Goal: Task Accomplishment & Management: Complete application form

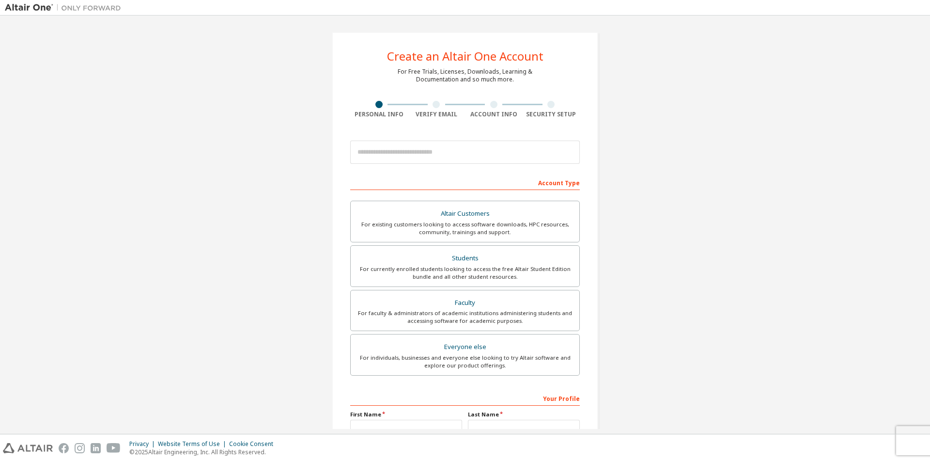
click at [770, 80] on div "Create an Altair One Account For Free Trials, Licenses, Downloads, Learning & D…" at bounding box center [465, 276] width 921 height 513
drag, startPoint x: 913, startPoint y: 0, endPoint x: 719, endPoint y: 205, distance: 282.5
click at [717, 206] on div "Create an Altair One Account For Free Trials, Licenses, Downloads, Learning & D…" at bounding box center [465, 276] width 921 height 513
click at [410, 151] on input "email" at bounding box center [465, 152] width 230 height 23
type input "**********"
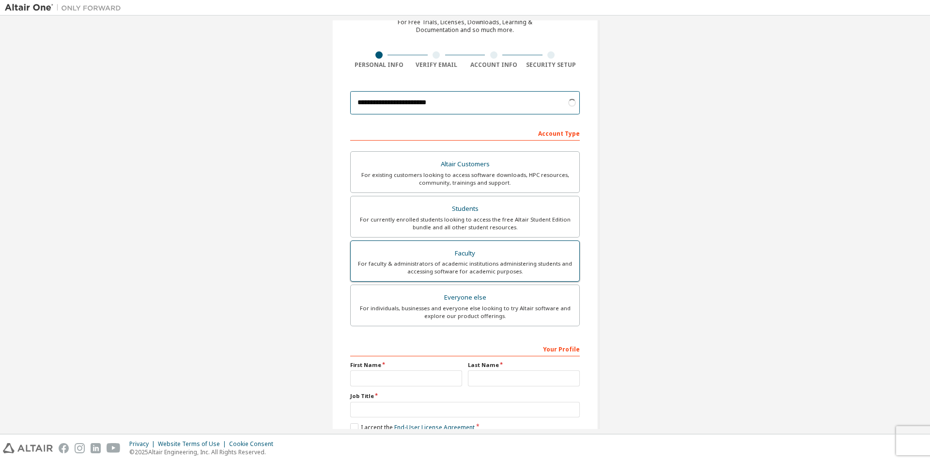
scroll to position [105, 0]
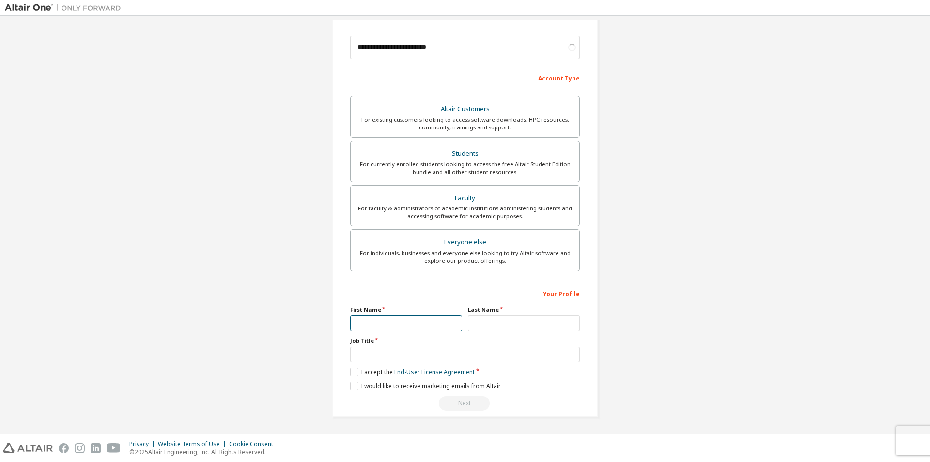
click at [396, 323] on input "text" at bounding box center [406, 323] width 112 height 16
type input "**********"
click at [525, 320] on input "text" at bounding box center [524, 323] width 112 height 16
type input "********"
click at [414, 354] on input "text" at bounding box center [465, 354] width 230 height 16
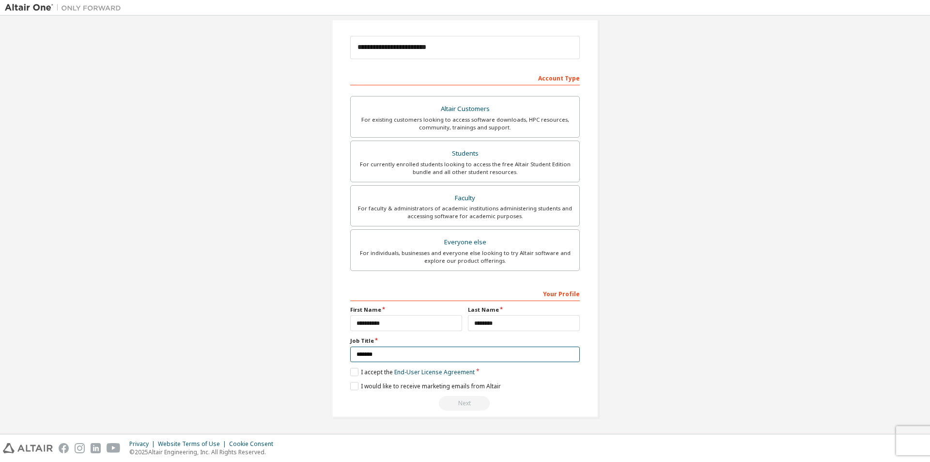
type input "*******"
click at [350, 373] on label "I accept the End-User License Agreement" at bounding box center [412, 372] width 125 height 8
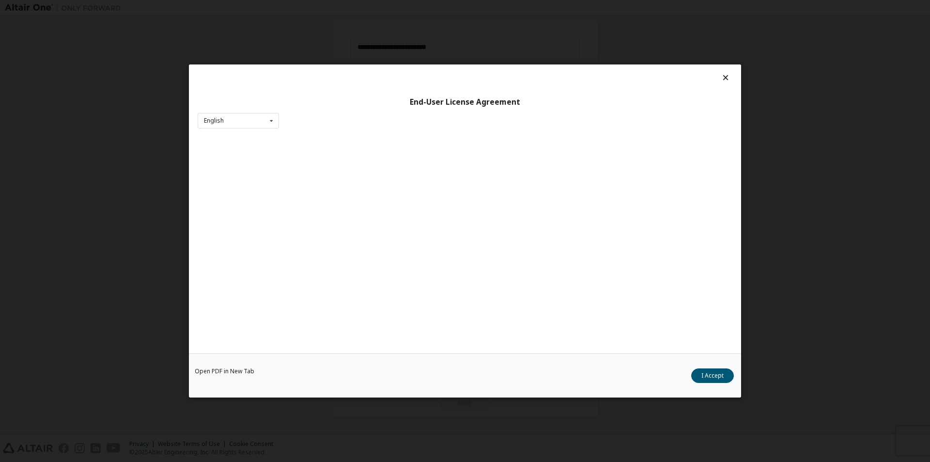
click at [352, 385] on div "Open PDF in New Tab I Accept" at bounding box center [465, 375] width 552 height 44
click at [253, 131] on div "End-User License Agreement English English Chinese French German Japanese Korea…" at bounding box center [465, 208] width 552 height 289
click at [255, 125] on div "English English Chinese French German Japanese Korean Portuguese" at bounding box center [238, 121] width 81 height 16
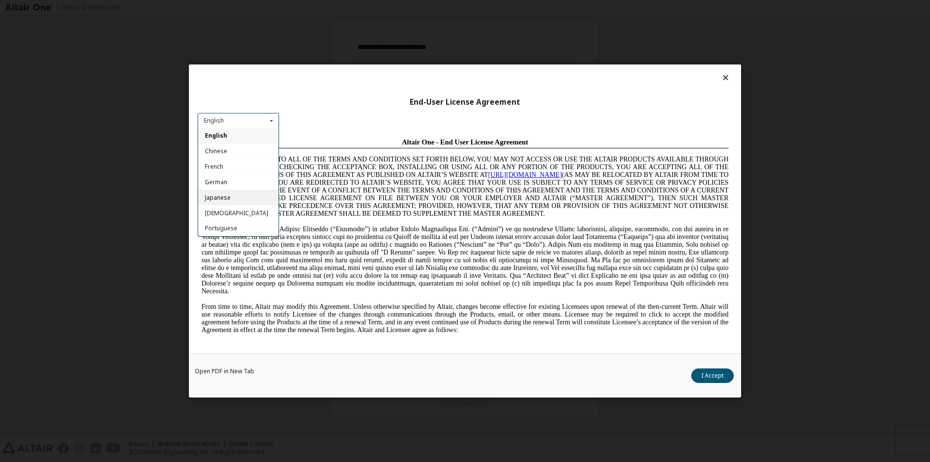
scroll to position [0, 0]
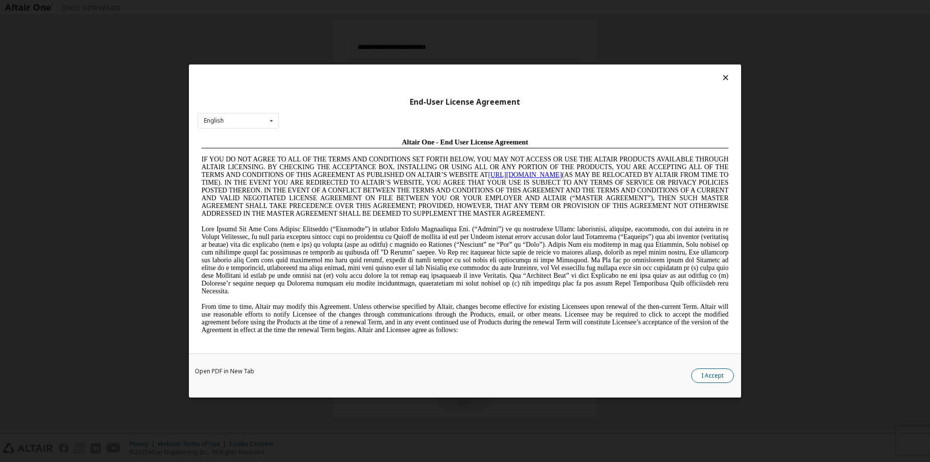
click at [723, 375] on button "I Accept" at bounding box center [713, 375] width 43 height 15
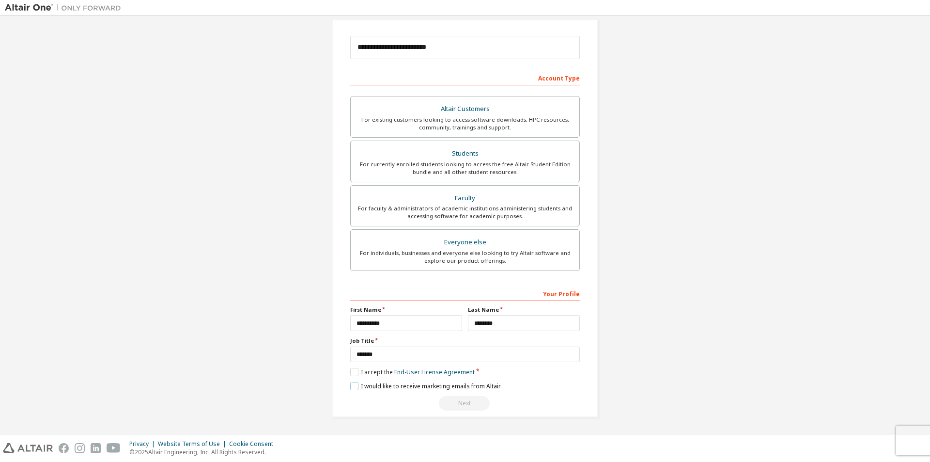
click at [355, 387] on label "I would like to receive marketing emails from Altair" at bounding box center [425, 386] width 151 height 8
click at [460, 405] on div "Next" at bounding box center [465, 403] width 230 height 15
click at [460, 404] on div "Next" at bounding box center [465, 403] width 230 height 15
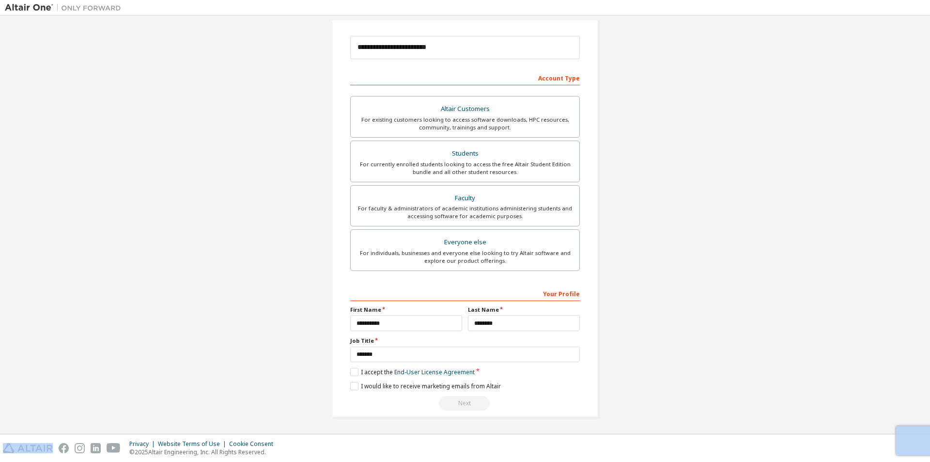
click at [460, 404] on div "Next" at bounding box center [465, 403] width 230 height 15
click at [473, 128] on div "For existing customers looking to access software downloads, HPC resources, com…" at bounding box center [465, 124] width 217 height 16
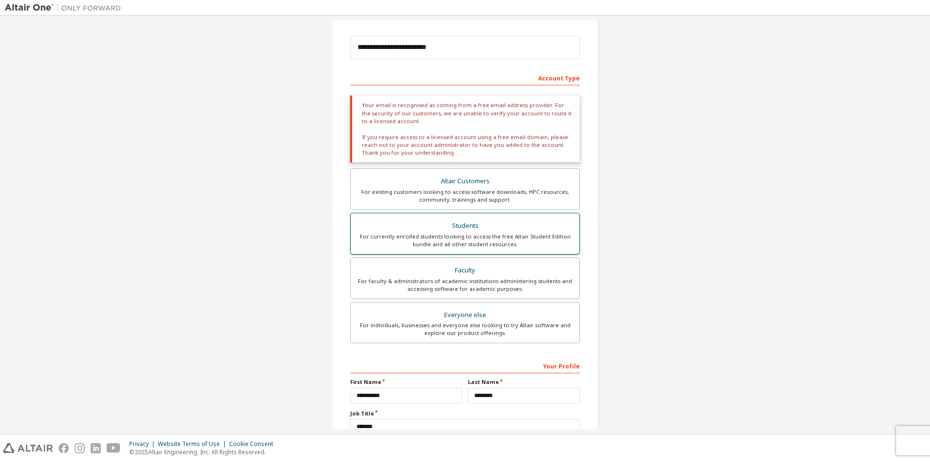
click at [465, 226] on div "Students" at bounding box center [465, 226] width 217 height 14
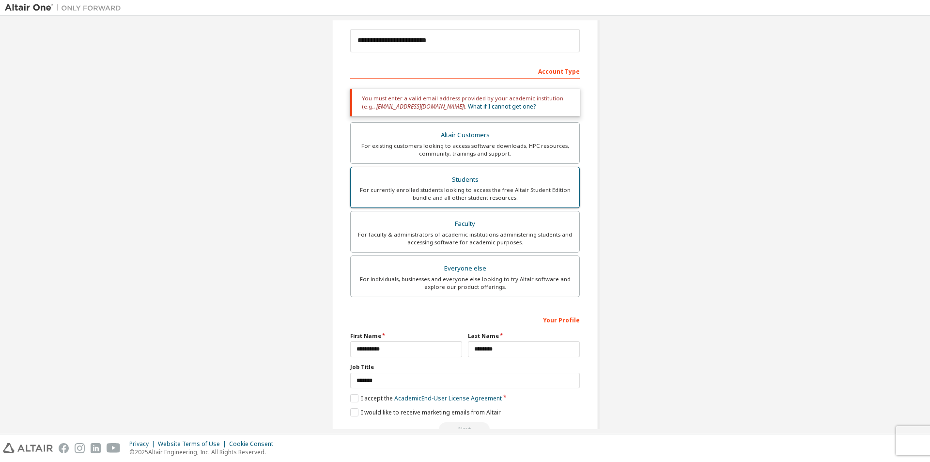
scroll to position [90, 0]
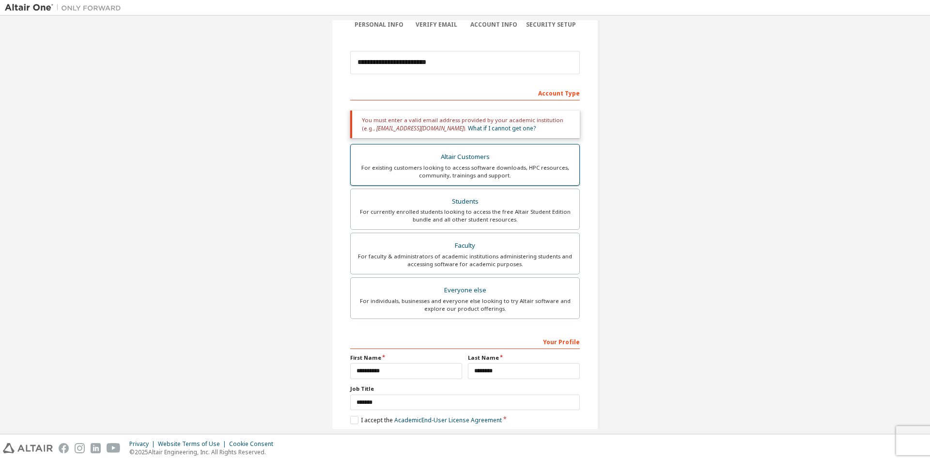
click at [463, 167] on div "For existing customers looking to access software downloads, HPC resources, com…" at bounding box center [465, 172] width 217 height 16
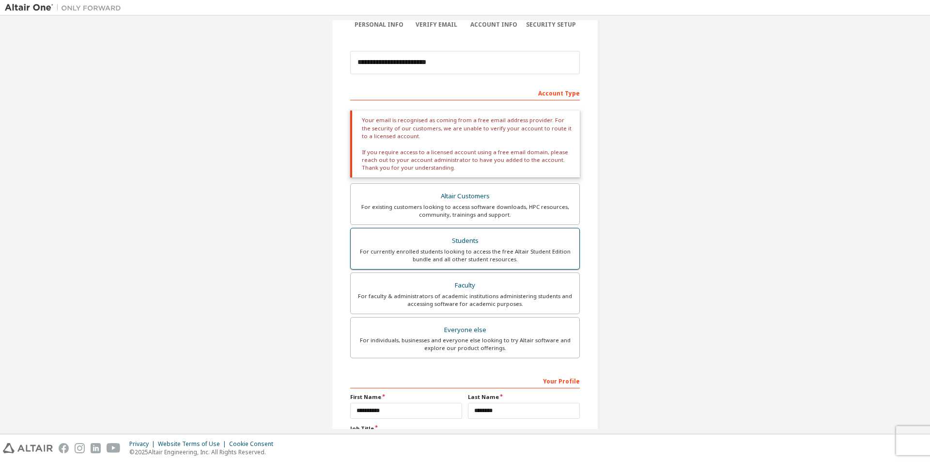
click at [471, 247] on div "Students" at bounding box center [465, 241] width 217 height 14
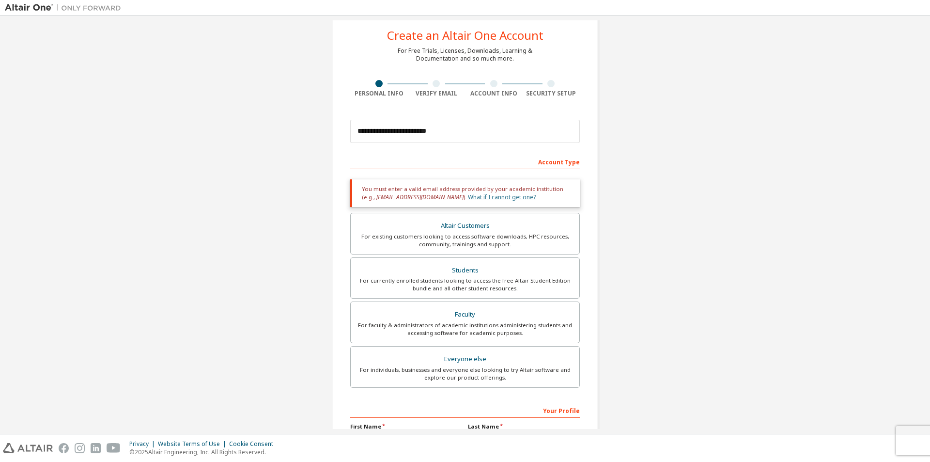
scroll to position [0, 0]
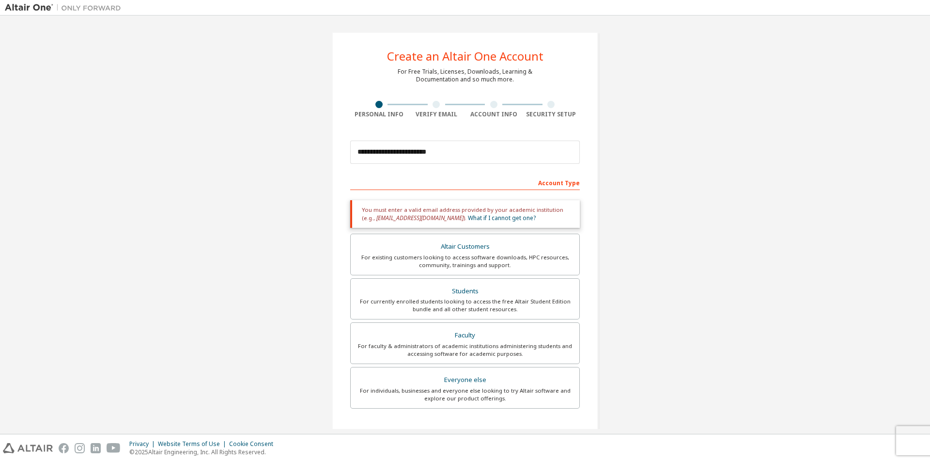
click at [435, 111] on div "Verify Email" at bounding box center [437, 114] width 58 height 8
click at [471, 154] on input "**********" at bounding box center [465, 152] width 230 height 23
click at [553, 187] on div "Account Type" at bounding box center [465, 182] width 230 height 16
drag, startPoint x: 359, startPoint y: 208, endPoint x: 484, endPoint y: 219, distance: 125.0
click at [483, 219] on div "You must enter a valid email address provided by your academic institution (e.g…" at bounding box center [465, 214] width 230 height 28
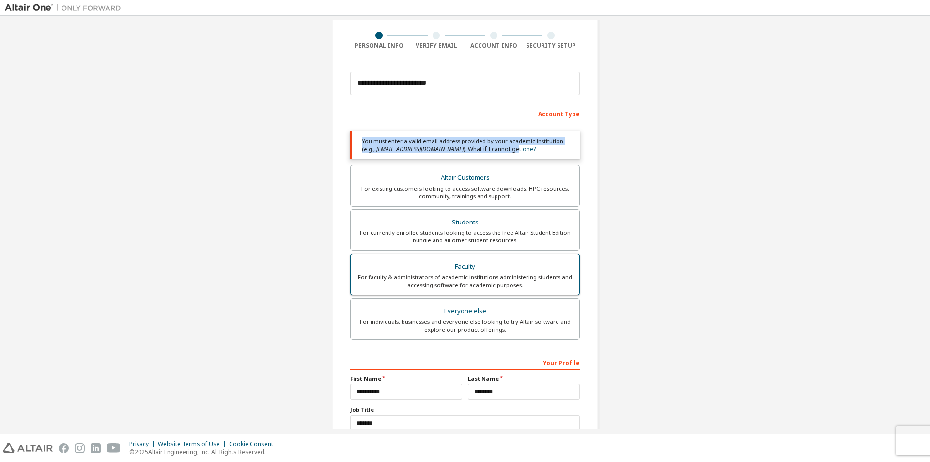
scroll to position [138, 0]
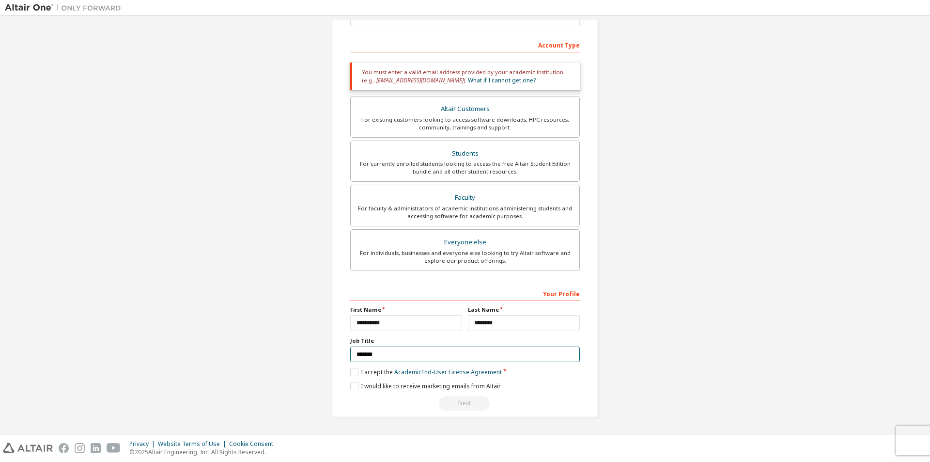
click at [394, 356] on input "*******" at bounding box center [465, 354] width 230 height 16
click at [354, 373] on label "I accept the Academic End-User License Agreement" at bounding box center [426, 372] width 152 height 8
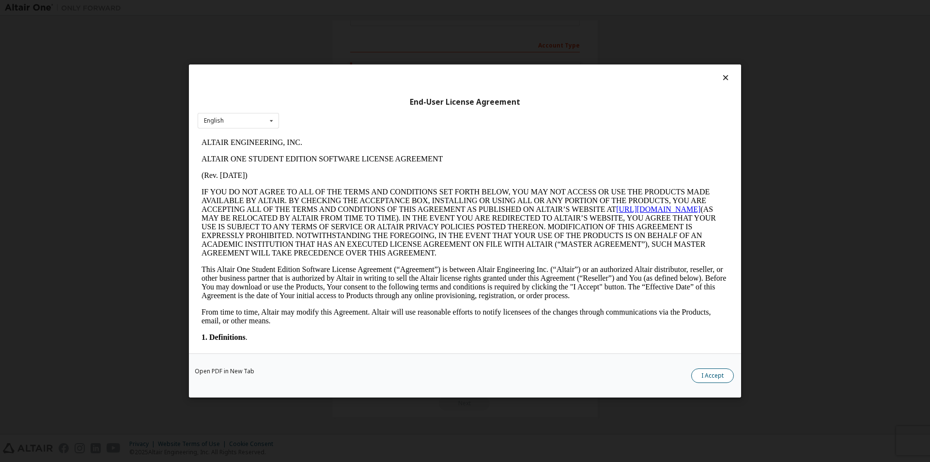
scroll to position [0, 0]
click at [714, 378] on button "I Accept" at bounding box center [713, 375] width 43 height 15
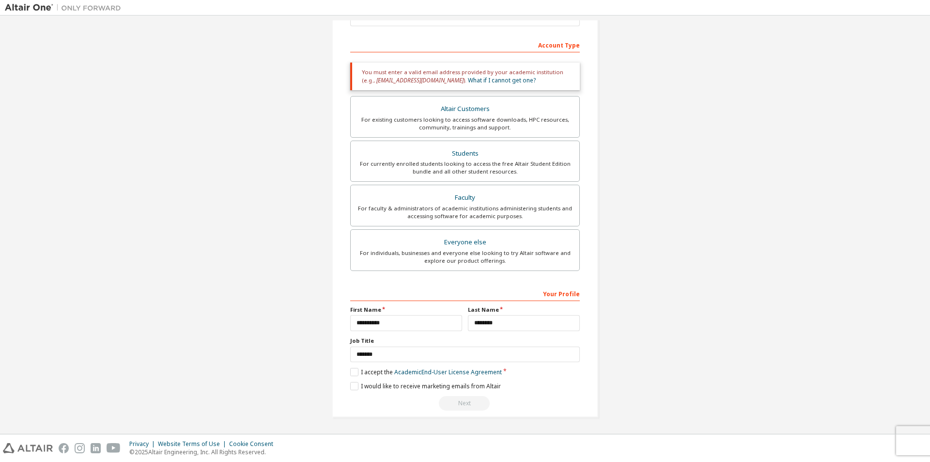
click at [463, 405] on div "Next" at bounding box center [465, 403] width 230 height 15
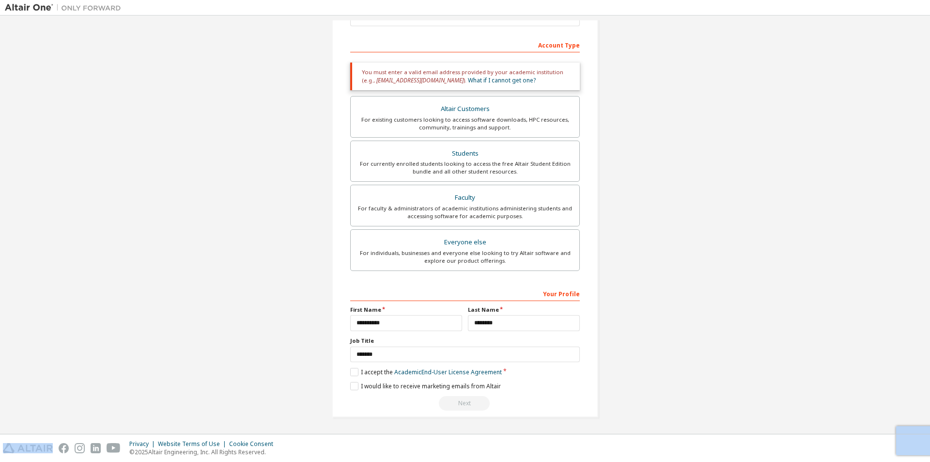
click at [463, 405] on div "Next" at bounding box center [465, 403] width 230 height 15
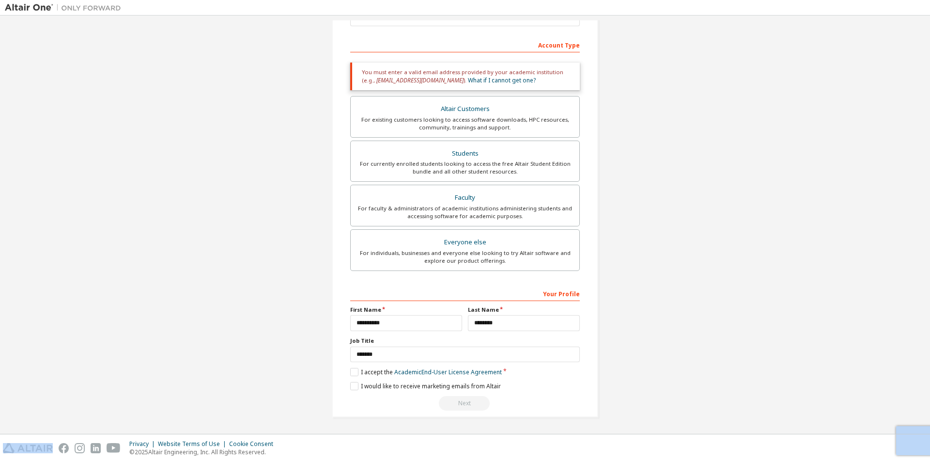
click at [463, 405] on div "Next" at bounding box center [465, 403] width 230 height 15
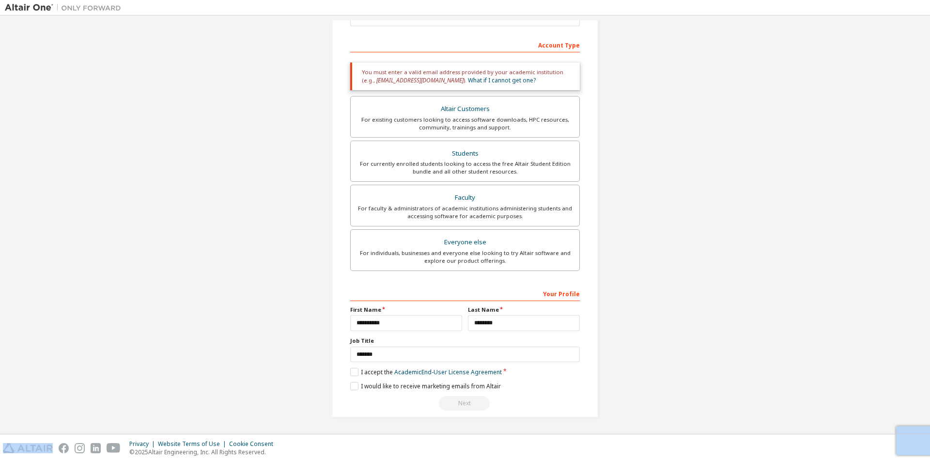
click at [463, 405] on div "Next" at bounding box center [465, 403] width 230 height 15
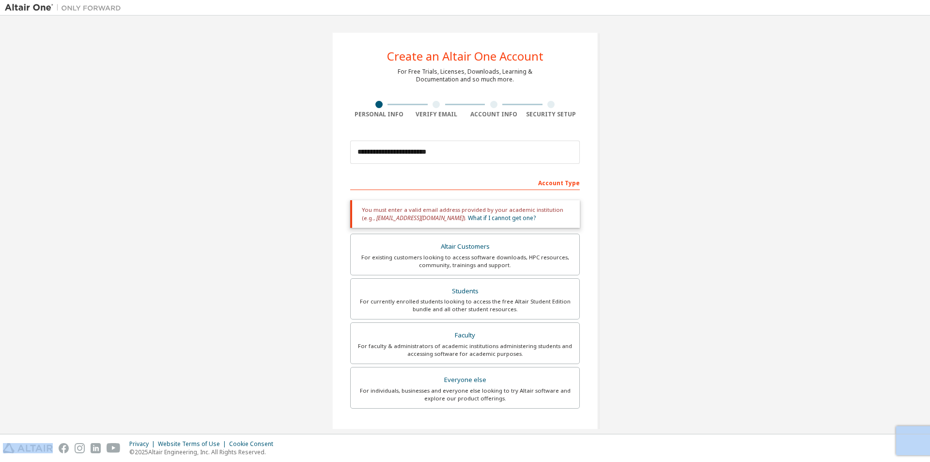
scroll to position [97, 0]
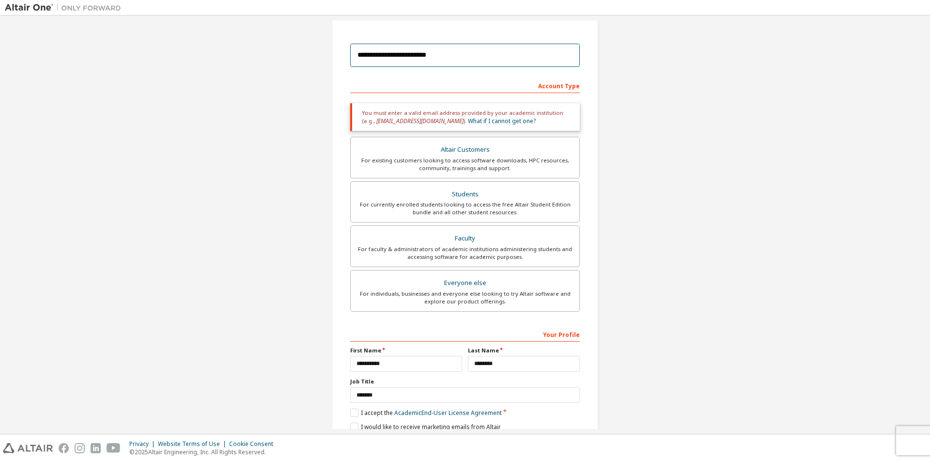
drag, startPoint x: 449, startPoint y: 57, endPoint x: 309, endPoint y: 57, distance: 139.6
click at [309, 57] on div "**********" at bounding box center [465, 196] width 921 height 546
click at [930, 177] on div "**********" at bounding box center [465, 225] width 930 height 418
click at [930, 234] on div "**********" at bounding box center [465, 225] width 930 height 418
drag, startPoint x: 484, startPoint y: 46, endPoint x: 226, endPoint y: 62, distance: 258.3
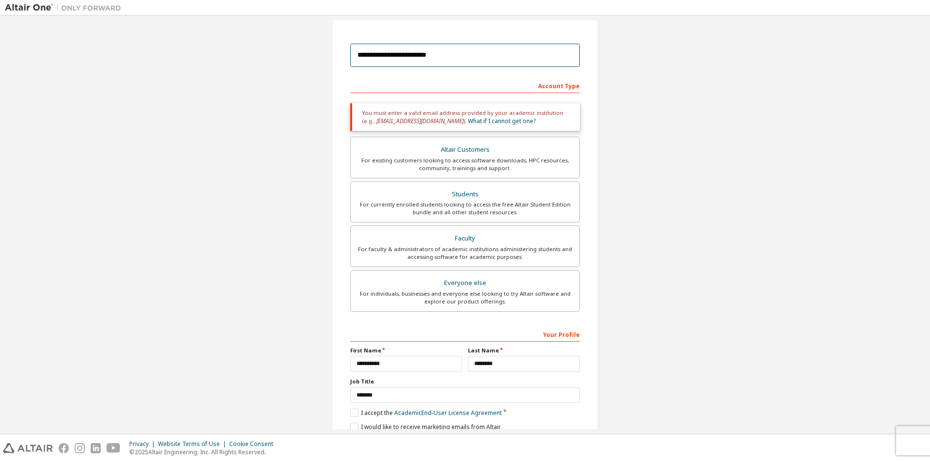
click at [226, 62] on div "**********" at bounding box center [465, 196] width 921 height 546
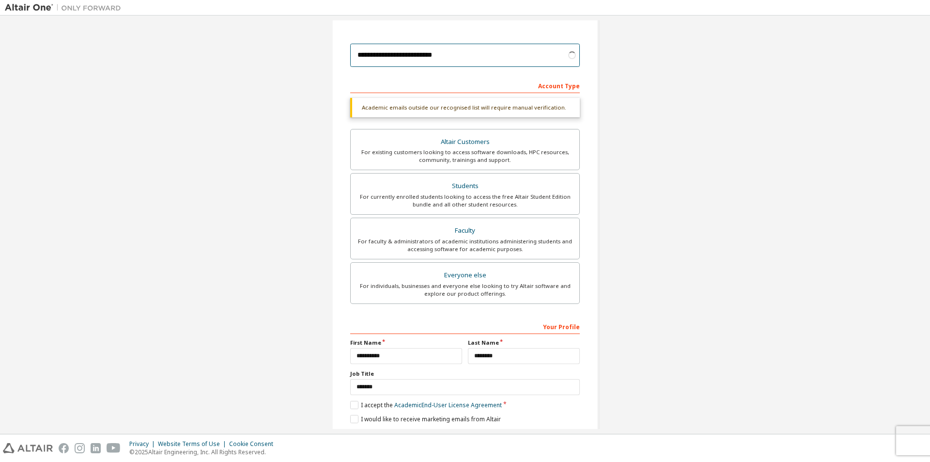
type input "**********"
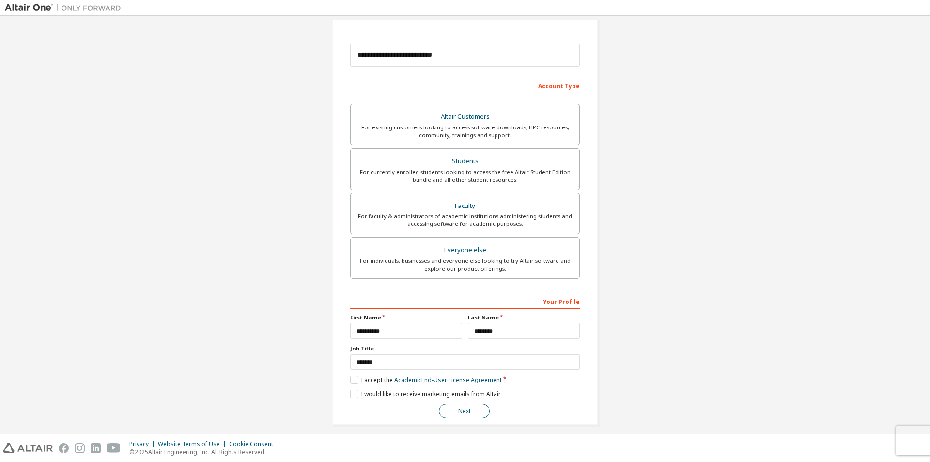
click at [464, 410] on button "Next" at bounding box center [464, 411] width 51 height 15
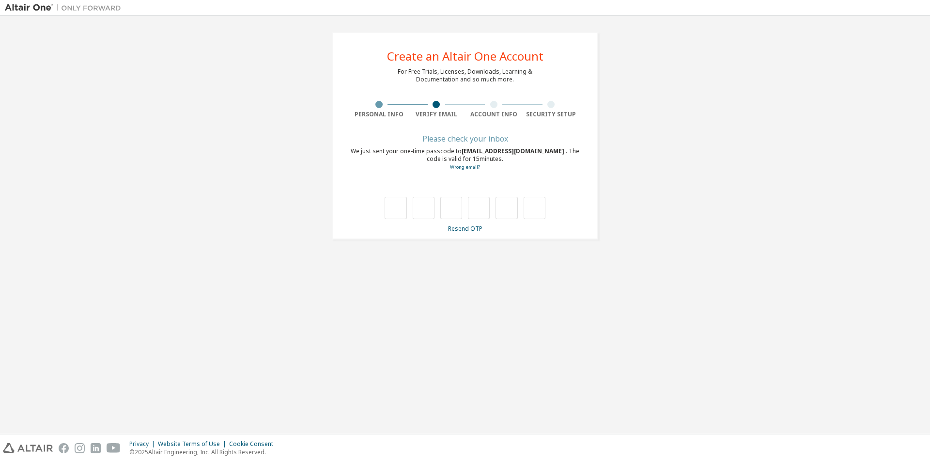
type input "*"
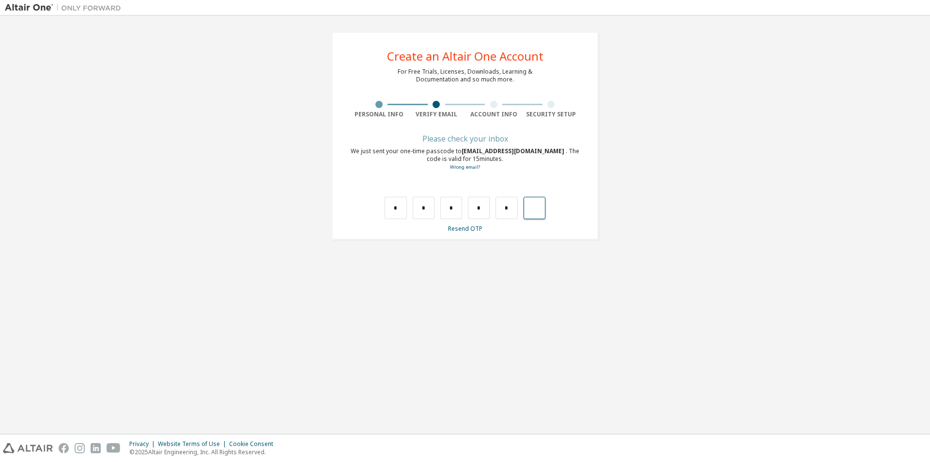
type input "*"
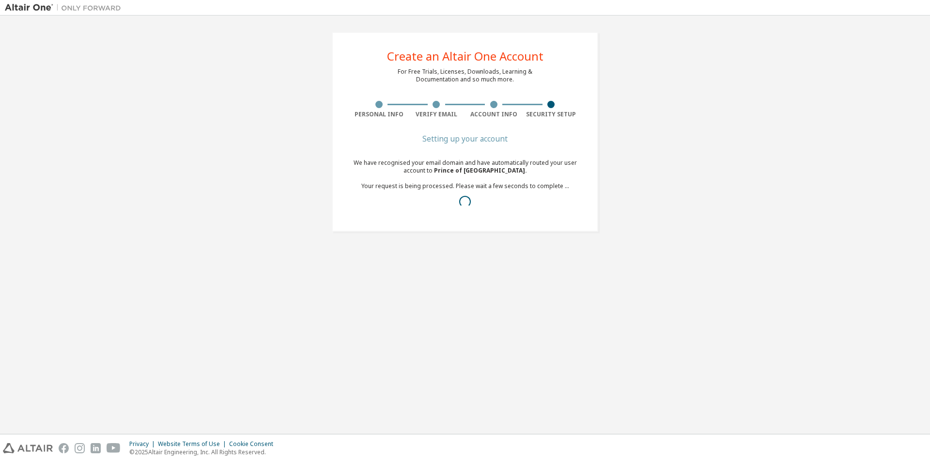
drag, startPoint x: 0, startPoint y: 124, endPoint x: 0, endPoint y: 251, distance: 127.0
drag, startPoint x: 0, startPoint y: 251, endPoint x: 194, endPoint y: 267, distance: 194.5
click at [189, 268] on div "Create an Altair One Account For Free Trials, Licenses, Downloads, Learning & D…" at bounding box center [465, 224] width 921 height 409
drag, startPoint x: 494, startPoint y: 142, endPoint x: 447, endPoint y: 143, distance: 47.0
click at [447, 142] on div "Congratulations!" at bounding box center [465, 139] width 230 height 6
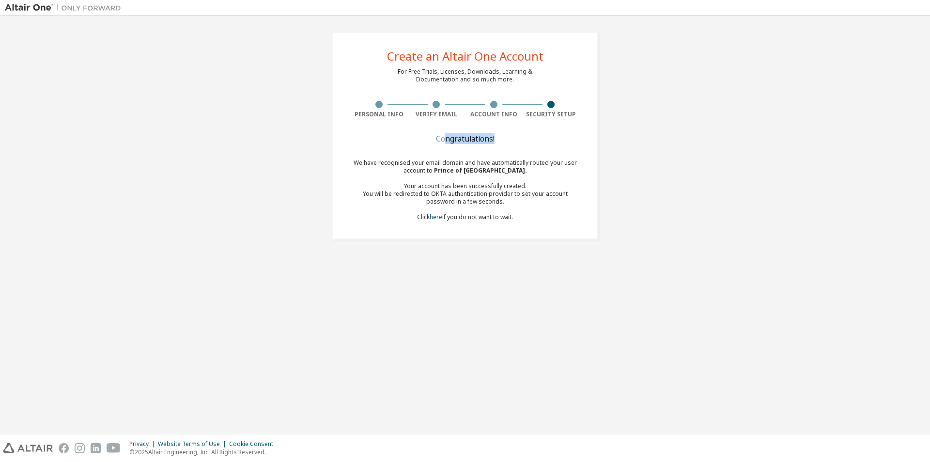
click at [522, 143] on div "Congratulations! We have recognised your email domain and have automatically ro…" at bounding box center [465, 184] width 230 height 97
click at [493, 142] on div "Congratulations!" at bounding box center [465, 139] width 230 height 6
drag, startPoint x: 507, startPoint y: 143, endPoint x: 377, endPoint y: 154, distance: 130.8
click at [377, 154] on div "Congratulations! We have recognised your email domain and have automatically ro…" at bounding box center [465, 184] width 230 height 97
